Goal: Transaction & Acquisition: Obtain resource

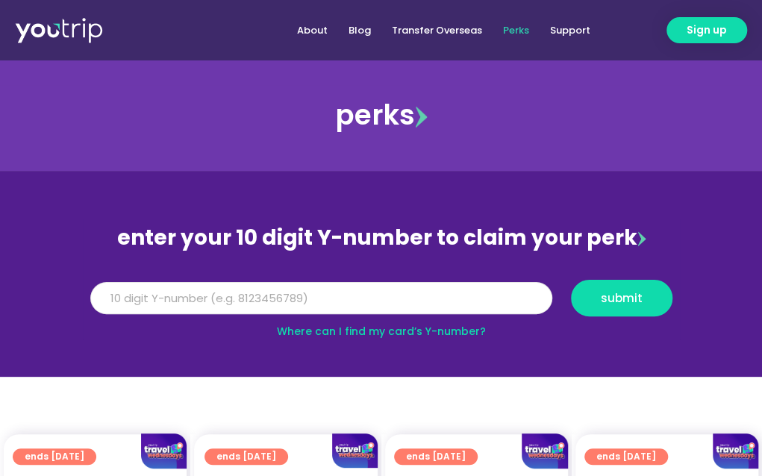
click at [416, 302] on input "Y Number" at bounding box center [321, 298] width 462 height 33
type input "5162400060953820"
click at [611, 284] on button "submit" at bounding box center [622, 298] width 102 height 37
drag, startPoint x: 285, startPoint y: 285, endPoint x: -11, endPoint y: 260, distance: 297.3
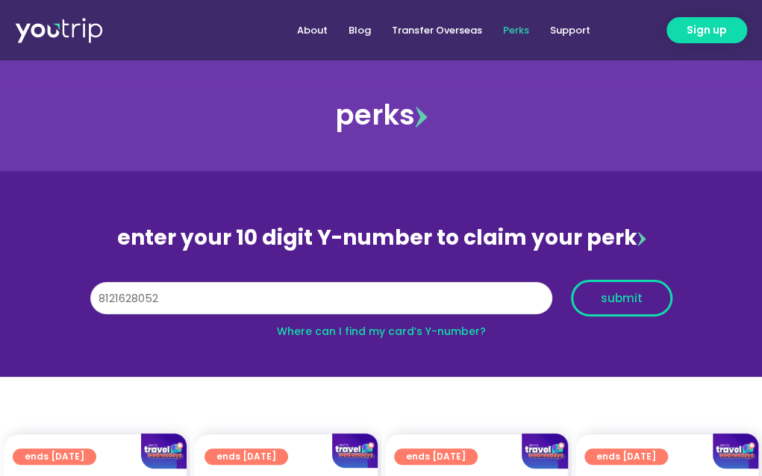
type input "8121628052"
click at [625, 303] on button "submit" at bounding box center [622, 298] width 102 height 37
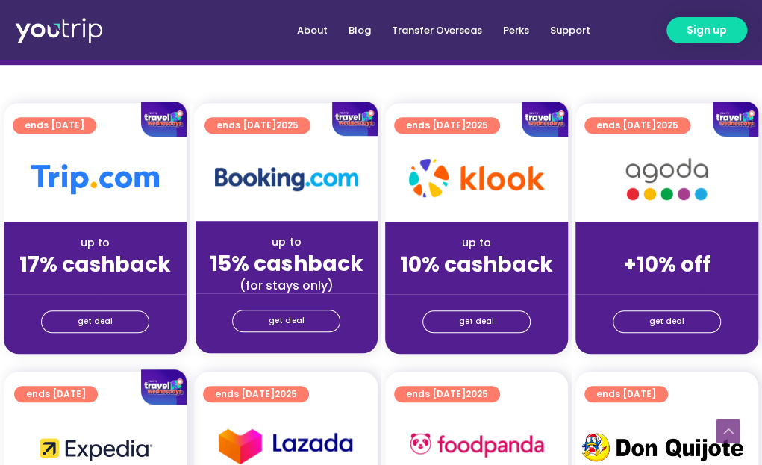
scroll to position [373, 0]
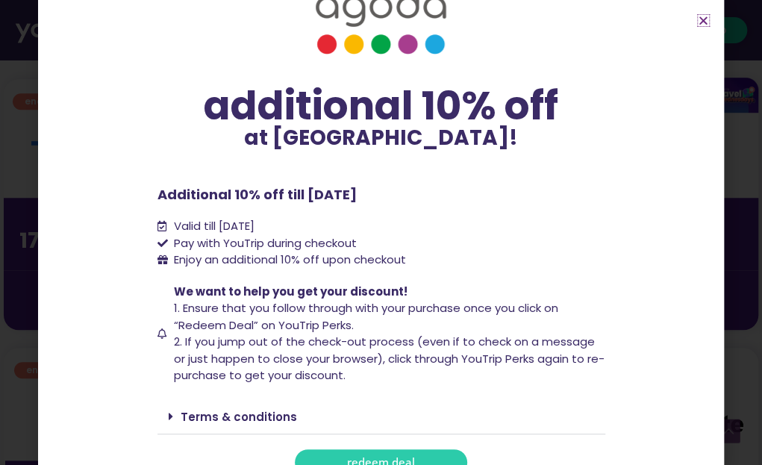
scroll to position [72, 0]
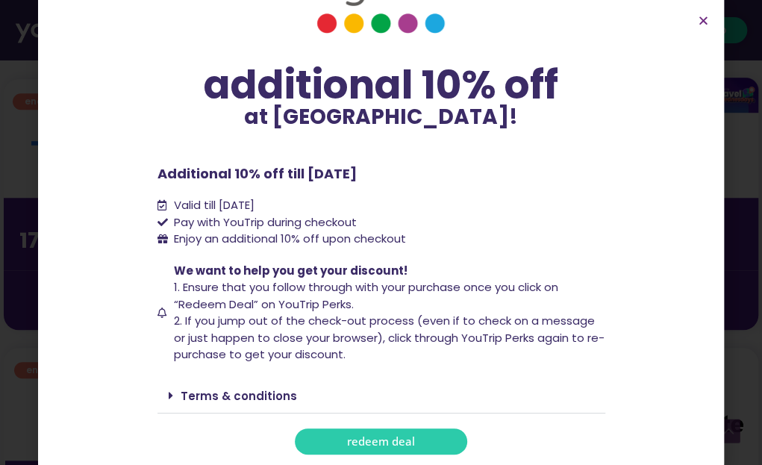
click at [396, 444] on span "redeem deal" at bounding box center [381, 441] width 68 height 11
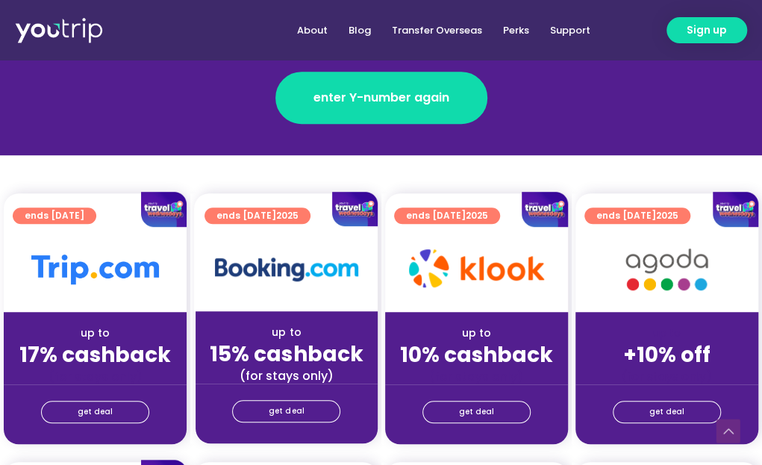
scroll to position [299, 0]
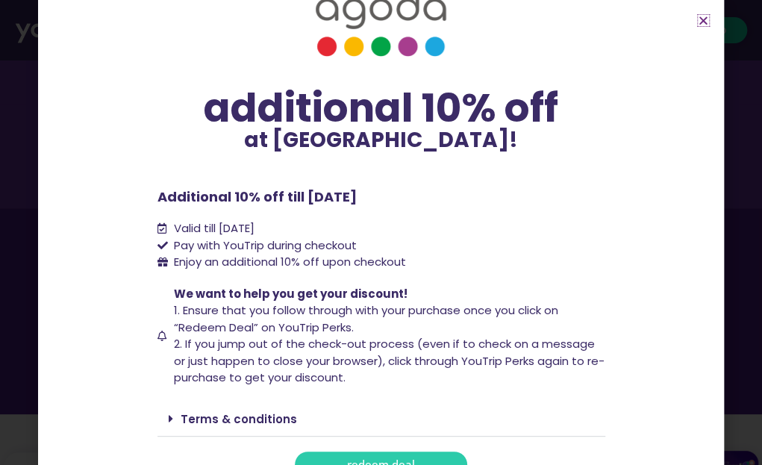
scroll to position [72, 0]
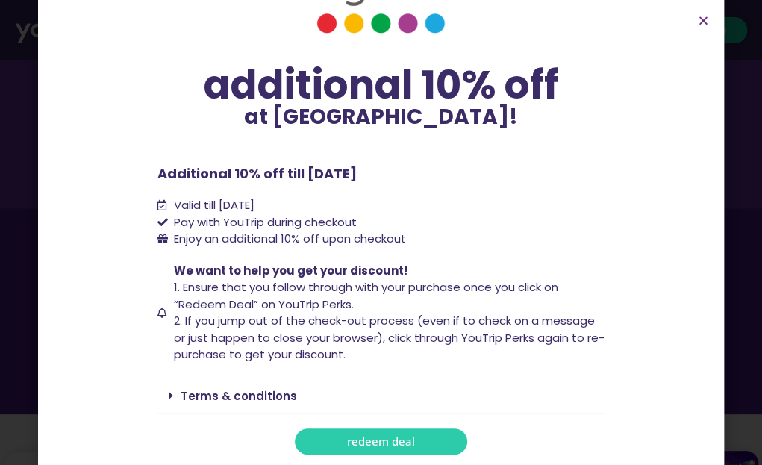
click at [392, 436] on span "redeem deal" at bounding box center [381, 441] width 68 height 11
